Goal: Task Accomplishment & Management: Complete application form

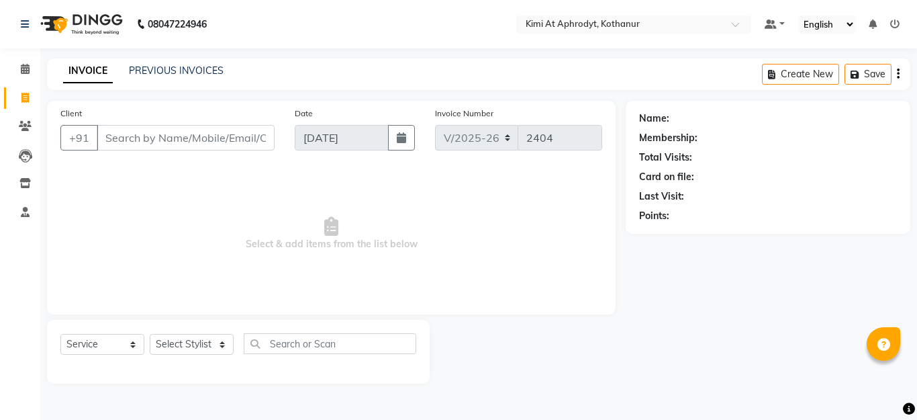
select select "7401"
select select "service"
click at [162, 147] on input "Client" at bounding box center [186, 138] width 178 height 26
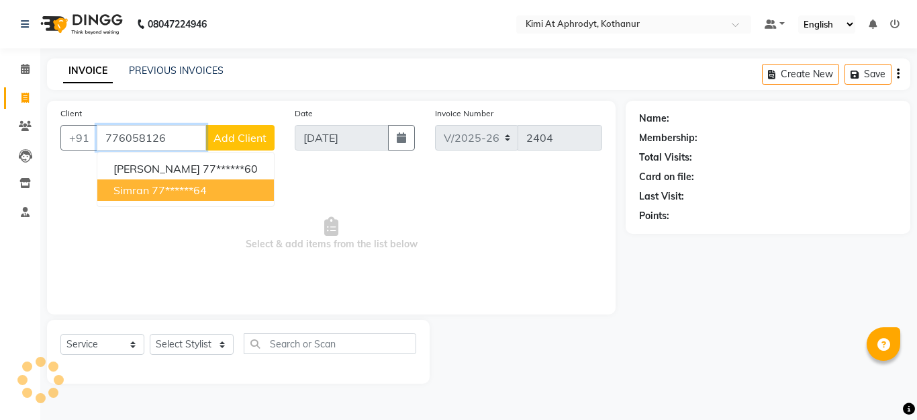
click at [144, 191] on span "Simran" at bounding box center [131, 189] width 36 height 13
type input "77******64"
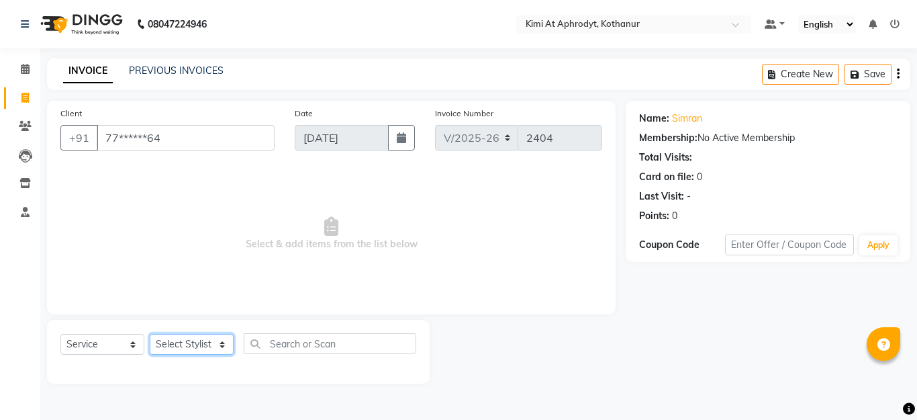
click at [193, 342] on select "Select Stylist [PERSON_NAME] Hriatpuii [PERSON_NAME] Kimi manager id [PERSON_NA…" at bounding box center [192, 344] width 84 height 21
select select "69728"
click at [150, 334] on select "Select Stylist [PERSON_NAME] Hriatpuii [PERSON_NAME] Kimi manager id [PERSON_NA…" at bounding box center [192, 344] width 84 height 21
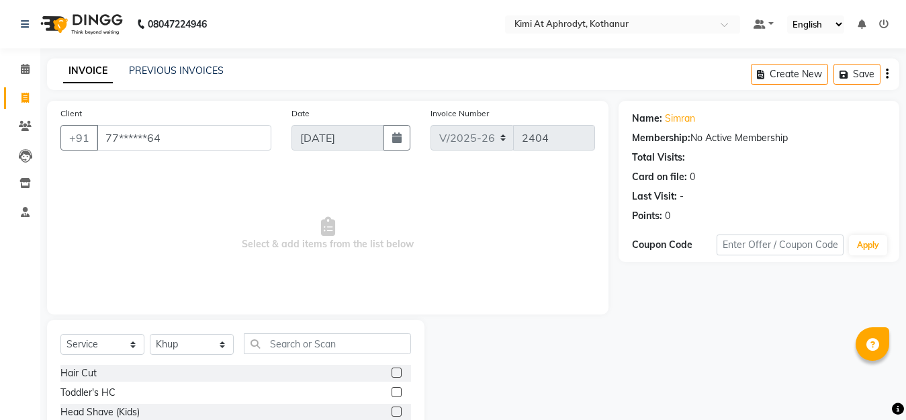
click at [392, 371] on label at bounding box center [397, 372] width 10 height 10
click at [392, 371] on input "checkbox" at bounding box center [396, 373] width 9 height 9
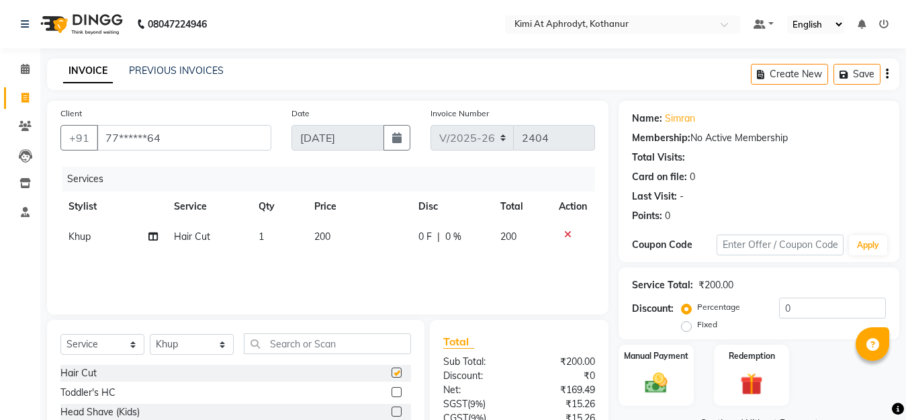
checkbox input "false"
drag, startPoint x: 192, startPoint y: 347, endPoint x: 198, endPoint y: 341, distance: 8.5
click at [192, 347] on select "Select Stylist [PERSON_NAME] Hriatpuii [PERSON_NAME] Kimi manager id [PERSON_NA…" at bounding box center [192, 344] width 84 height 21
select select "88071"
click at [150, 334] on select "Select Stylist [PERSON_NAME] Hriatpuii [PERSON_NAME] Kimi manager id [PERSON_NA…" at bounding box center [192, 344] width 84 height 21
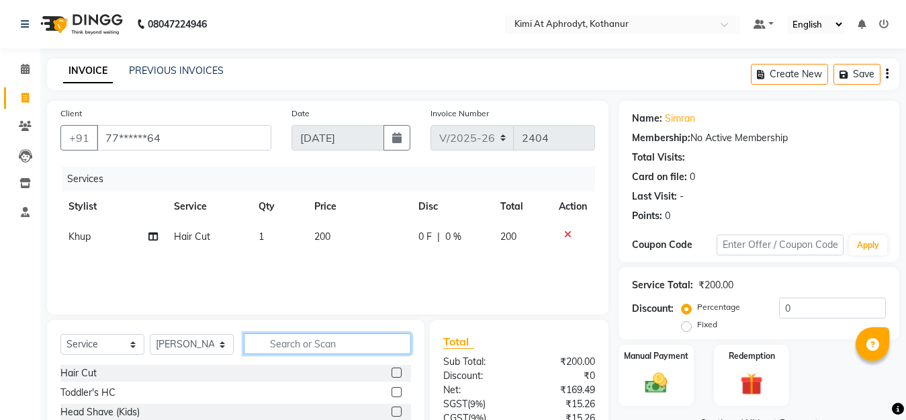
click at [317, 343] on input "text" at bounding box center [327, 343] width 167 height 21
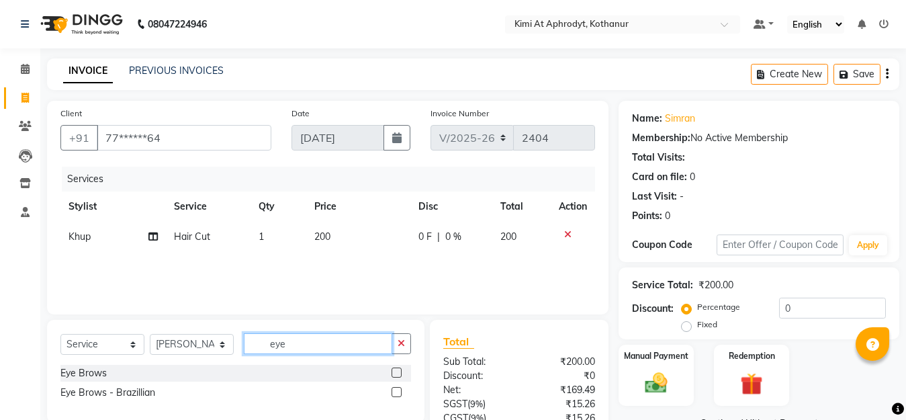
type input "eye"
click at [394, 373] on label at bounding box center [397, 372] width 10 height 10
click at [394, 373] on input "checkbox" at bounding box center [396, 373] width 9 height 9
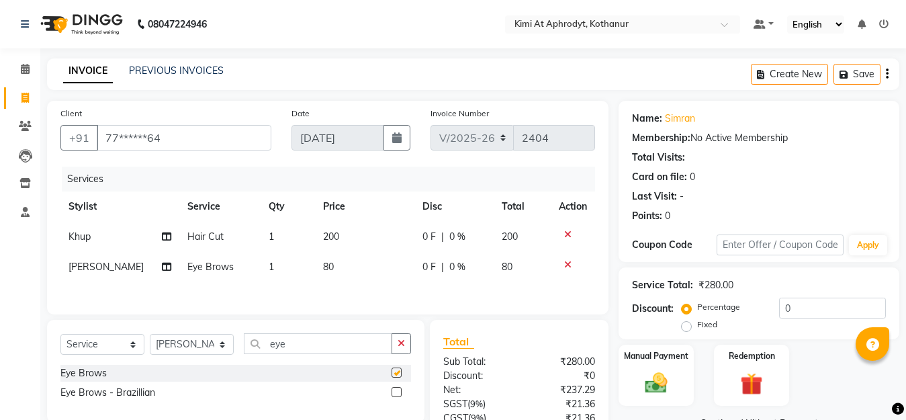
checkbox input "false"
drag, startPoint x: 293, startPoint y: 349, endPoint x: 299, endPoint y: 339, distance: 11.7
click at [294, 349] on input "eye" at bounding box center [318, 343] width 148 height 21
type input "e"
type input "upp"
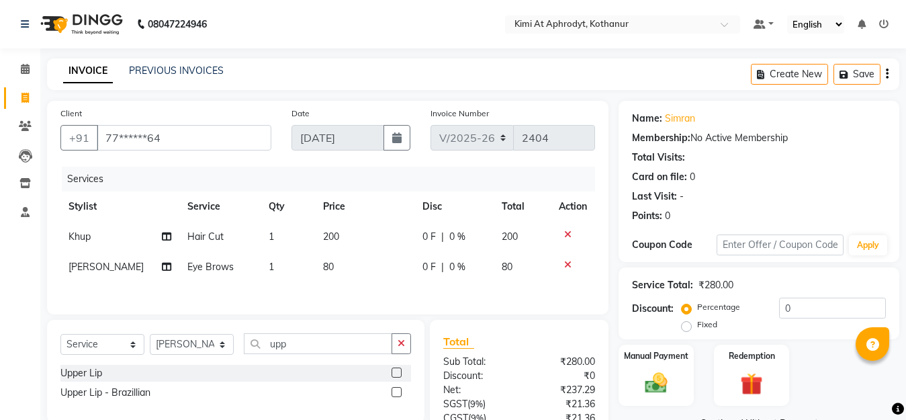
click at [397, 374] on label at bounding box center [397, 372] width 10 height 10
click at [397, 374] on input "checkbox" at bounding box center [396, 373] width 9 height 9
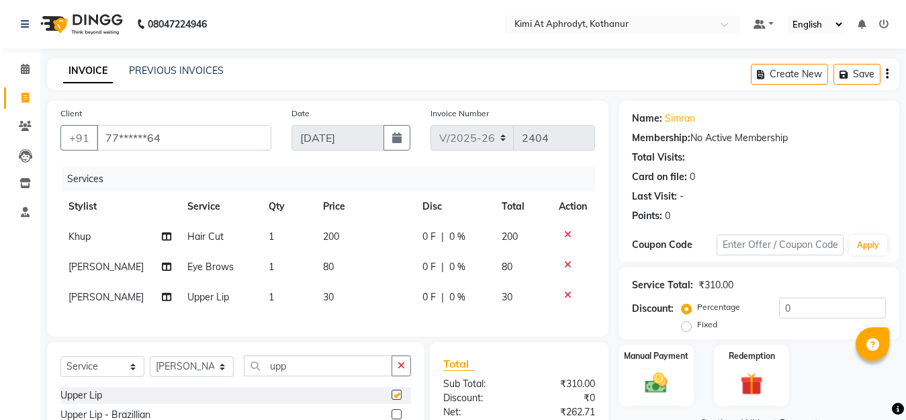
checkbox input "false"
click at [317, 372] on input "upp" at bounding box center [318, 365] width 148 height 21
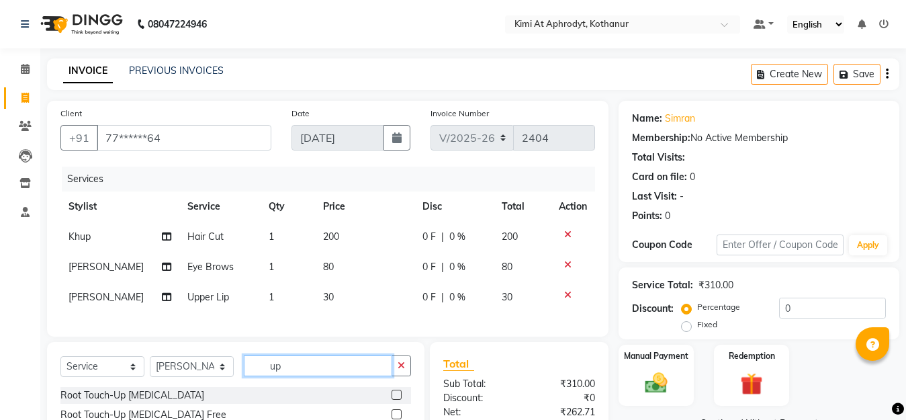
type input "u"
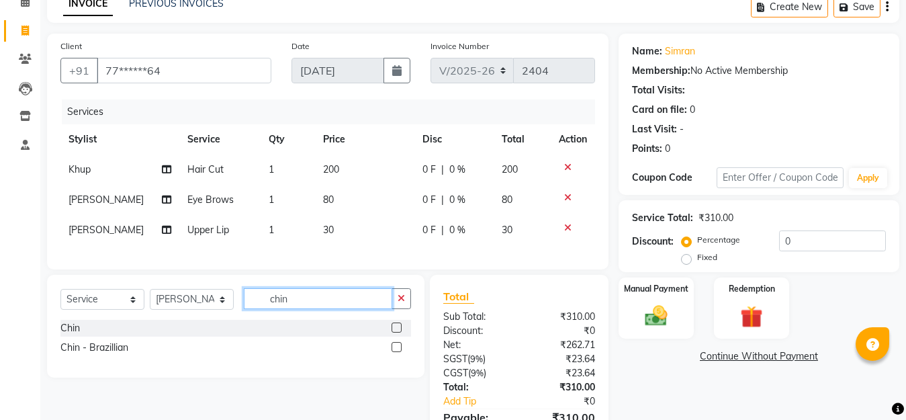
type input "chin"
click at [399, 332] on label at bounding box center [397, 327] width 10 height 10
click at [399, 332] on input "checkbox" at bounding box center [396, 328] width 9 height 9
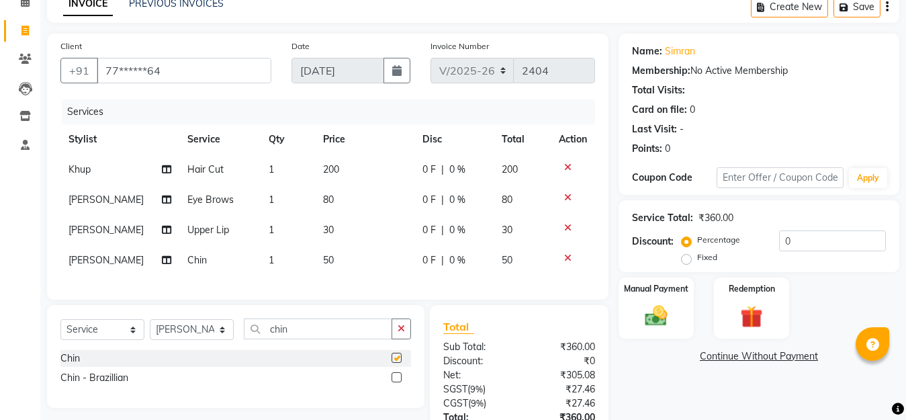
checkbox input "false"
click at [186, 340] on select "Select Stylist [PERSON_NAME] Hriatpuii [PERSON_NAME] Kimi manager id [PERSON_NA…" at bounding box center [192, 329] width 84 height 21
select select "77797"
click at [150, 330] on select "Select Stylist [PERSON_NAME] Hriatpuii [PERSON_NAME] Kimi manager id [PERSON_NA…" at bounding box center [192, 329] width 84 height 21
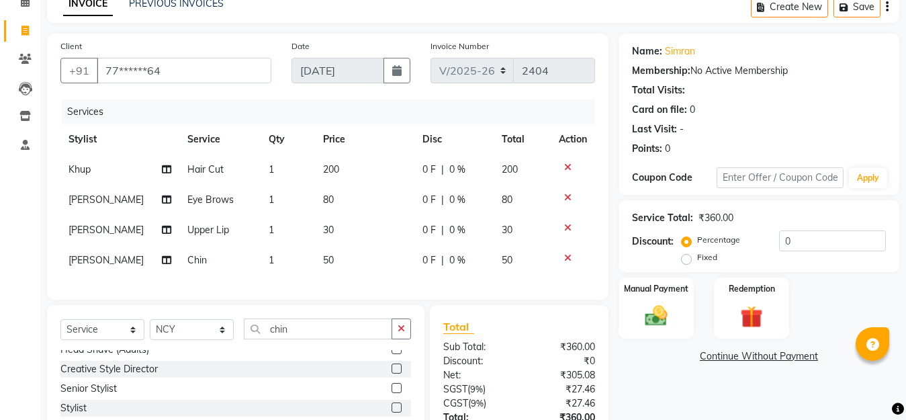
click at [392, 393] on label at bounding box center [397, 388] width 10 height 10
click at [392, 393] on input "checkbox" at bounding box center [396, 388] width 9 height 9
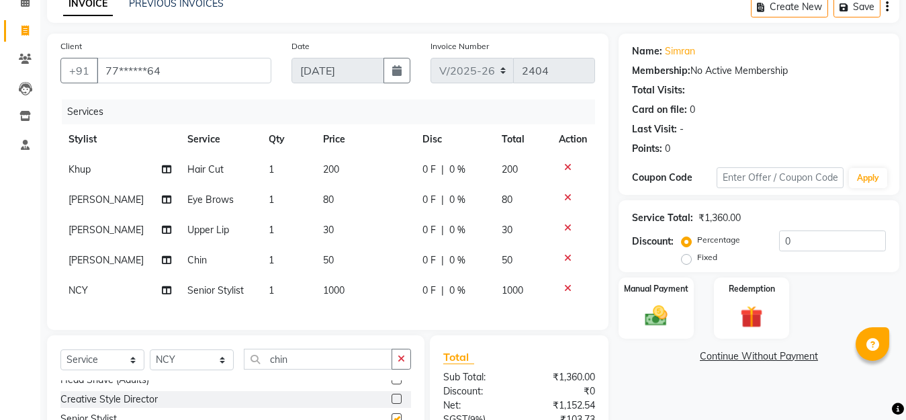
checkbox input "false"
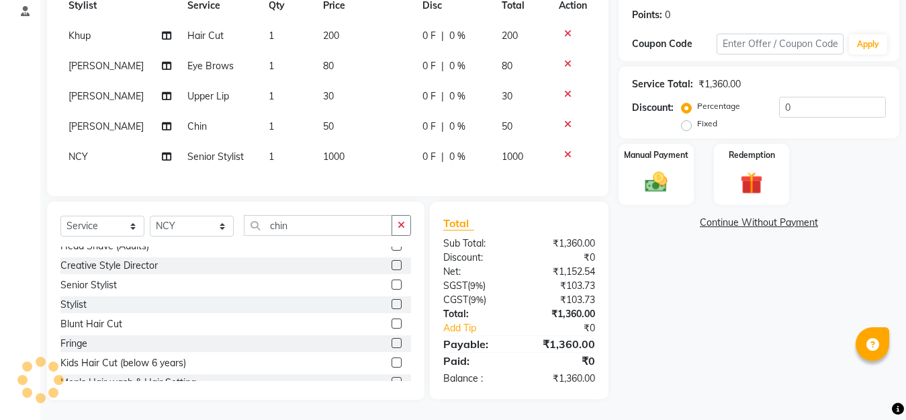
drag, startPoint x: 330, startPoint y: 167, endPoint x: 338, endPoint y: 176, distance: 11.9
click at [331, 168] on td "1000" at bounding box center [364, 157] width 99 height 30
select select "77797"
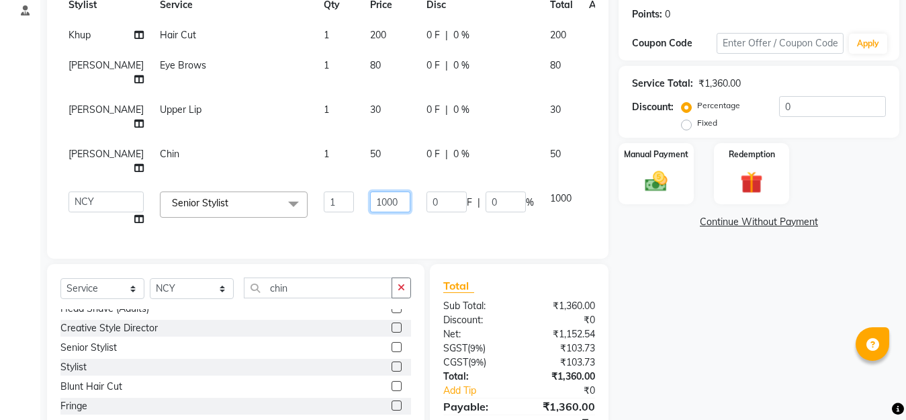
click at [370, 207] on input "1000" at bounding box center [390, 201] width 40 height 21
type input "1"
type input "900"
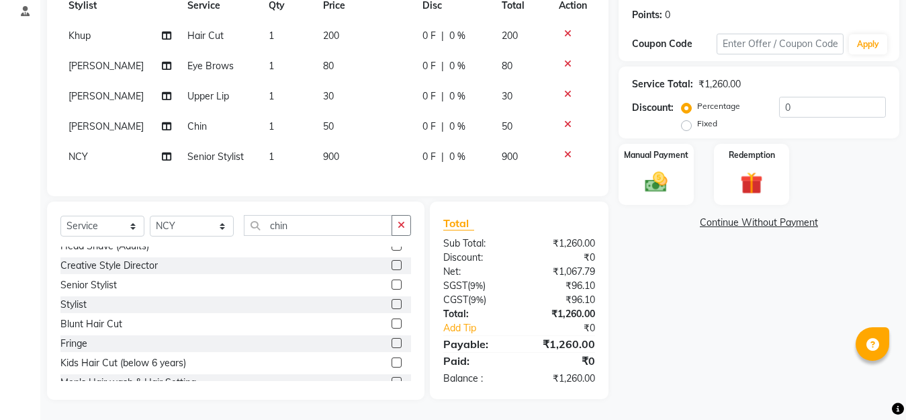
click at [443, 240] on div "Client +91 77******64 Date [DATE] Invoice Number V/2025 V/[PHONE_NUMBER] Servic…" at bounding box center [328, 150] width 582 height 500
click at [651, 177] on img at bounding box center [656, 182] width 38 height 27
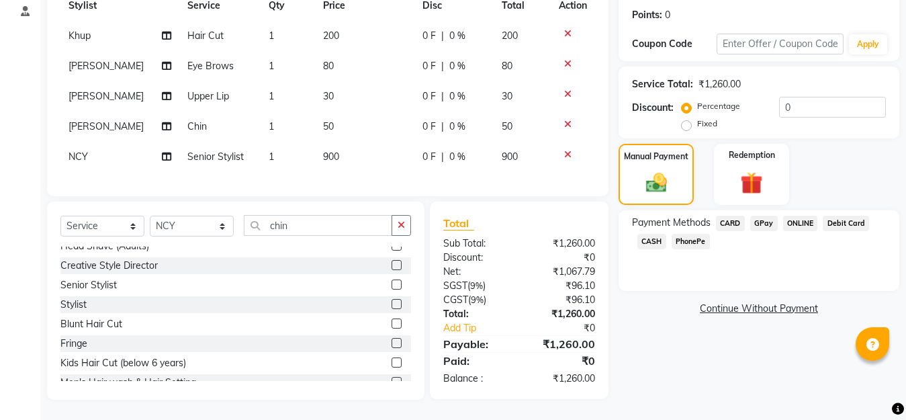
click at [725, 225] on span "CARD" at bounding box center [730, 223] width 29 height 15
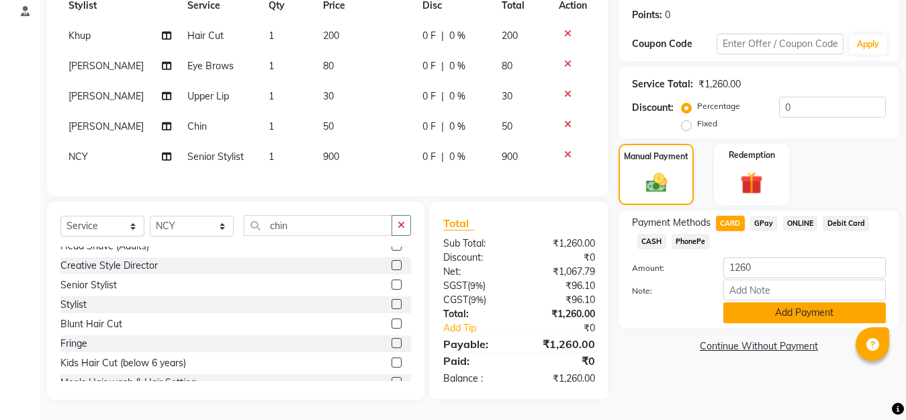
click at [748, 312] on button "Add Payment" at bounding box center [804, 312] width 163 height 21
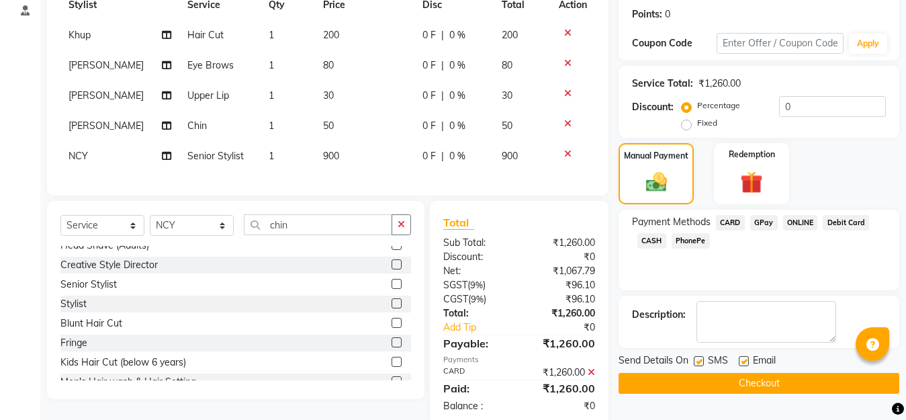
click at [701, 361] on label at bounding box center [699, 361] width 10 height 10
click at [701, 361] on input "checkbox" at bounding box center [698, 361] width 9 height 9
checkbox input "false"
click at [744, 360] on label at bounding box center [744, 361] width 10 height 10
click at [744, 360] on input "checkbox" at bounding box center [743, 361] width 9 height 9
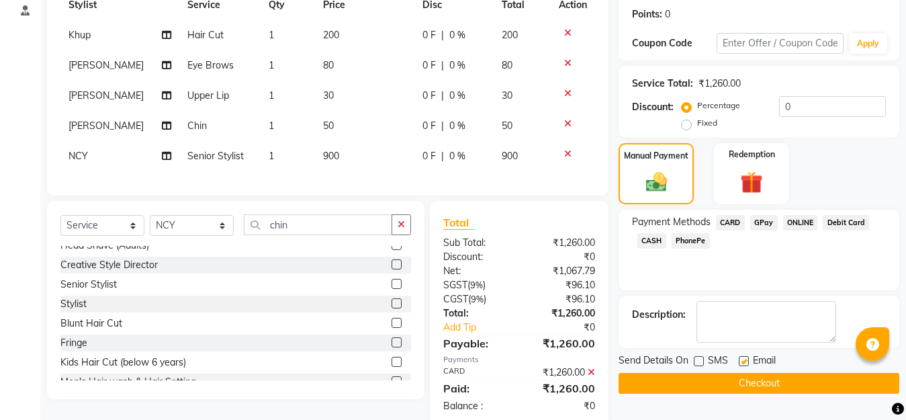
checkbox input "false"
click at [735, 386] on button "Checkout" at bounding box center [759, 383] width 281 height 21
